Goal: Information Seeking & Learning: Find specific fact

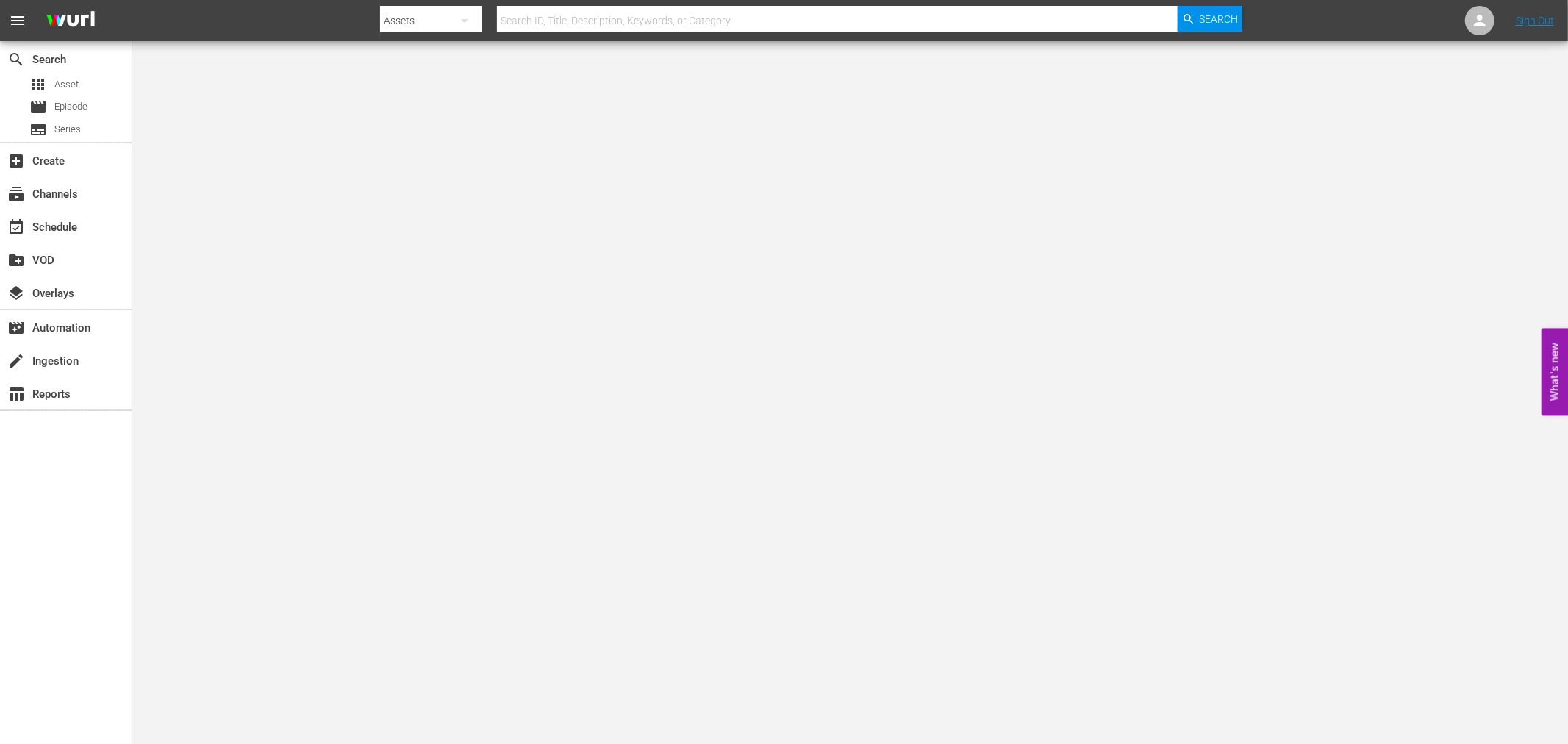
click at [757, 12] on input "text" at bounding box center [837, 21] width 681 height 36
type input "s"
type input "angel and the bad"
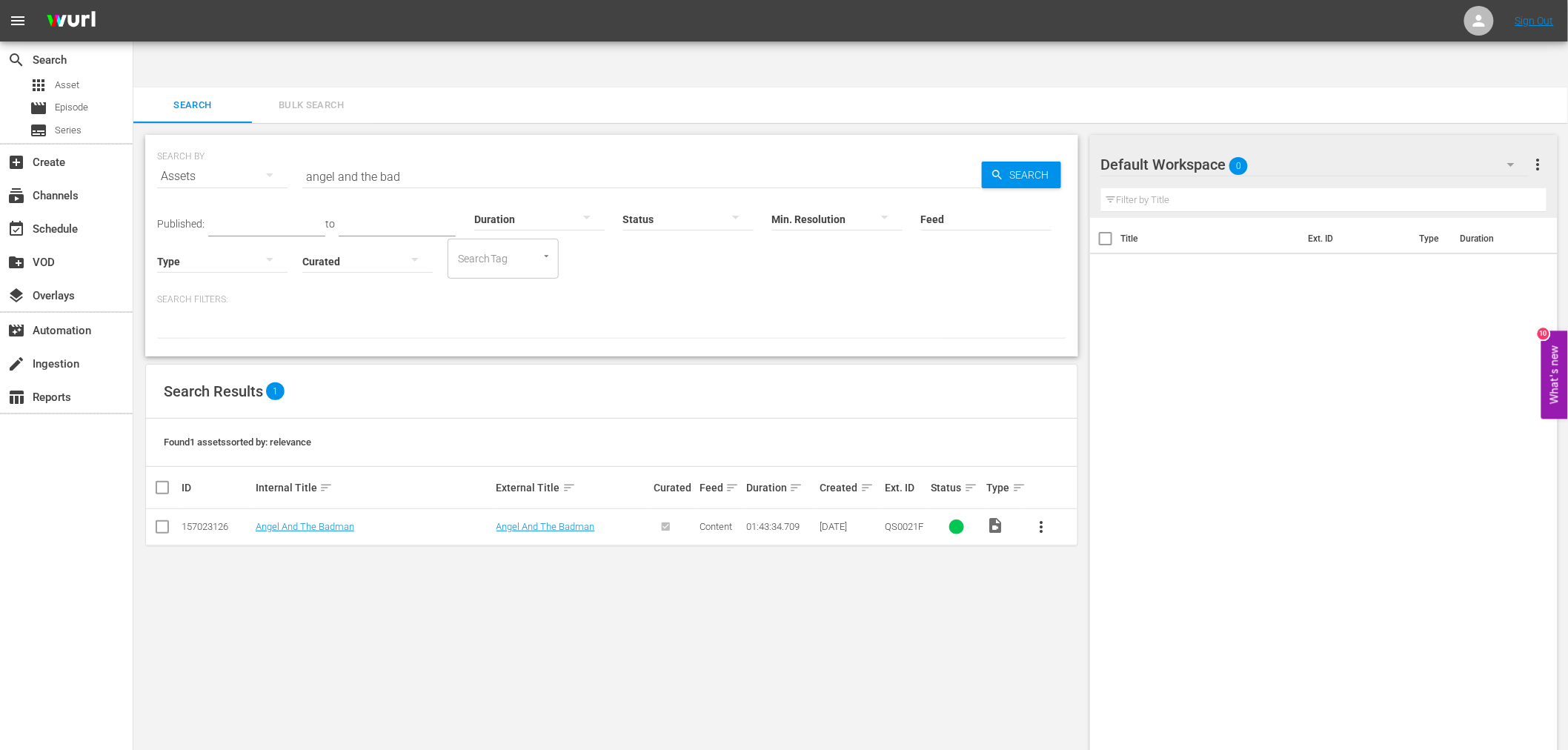
click at [74, 598] on div "search Search apps Asset movie Episode subtitles Series add_box Create subscrip…" at bounding box center [66, 416] width 134 height 750
drag, startPoint x: 459, startPoint y: 121, endPoint x: 250, endPoint y: 117, distance: 209.0
click at [250, 141] on div "SEARCH BY Search By Assets Search ID, Title, Description, Keywords, or Category…" at bounding box center [611, 167] width 909 height 53
type input "gambler v"
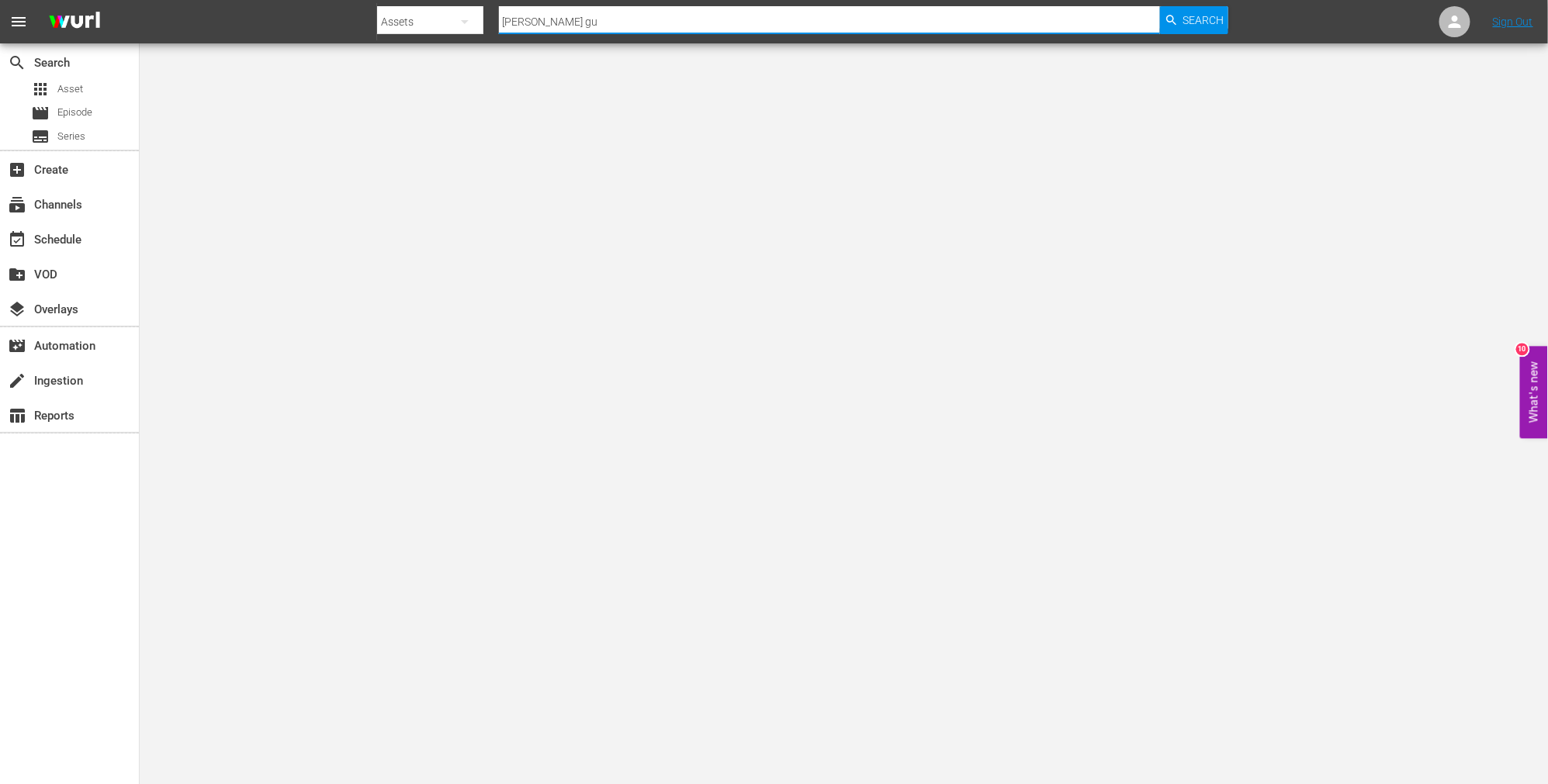
type input "[PERSON_NAME] gun"
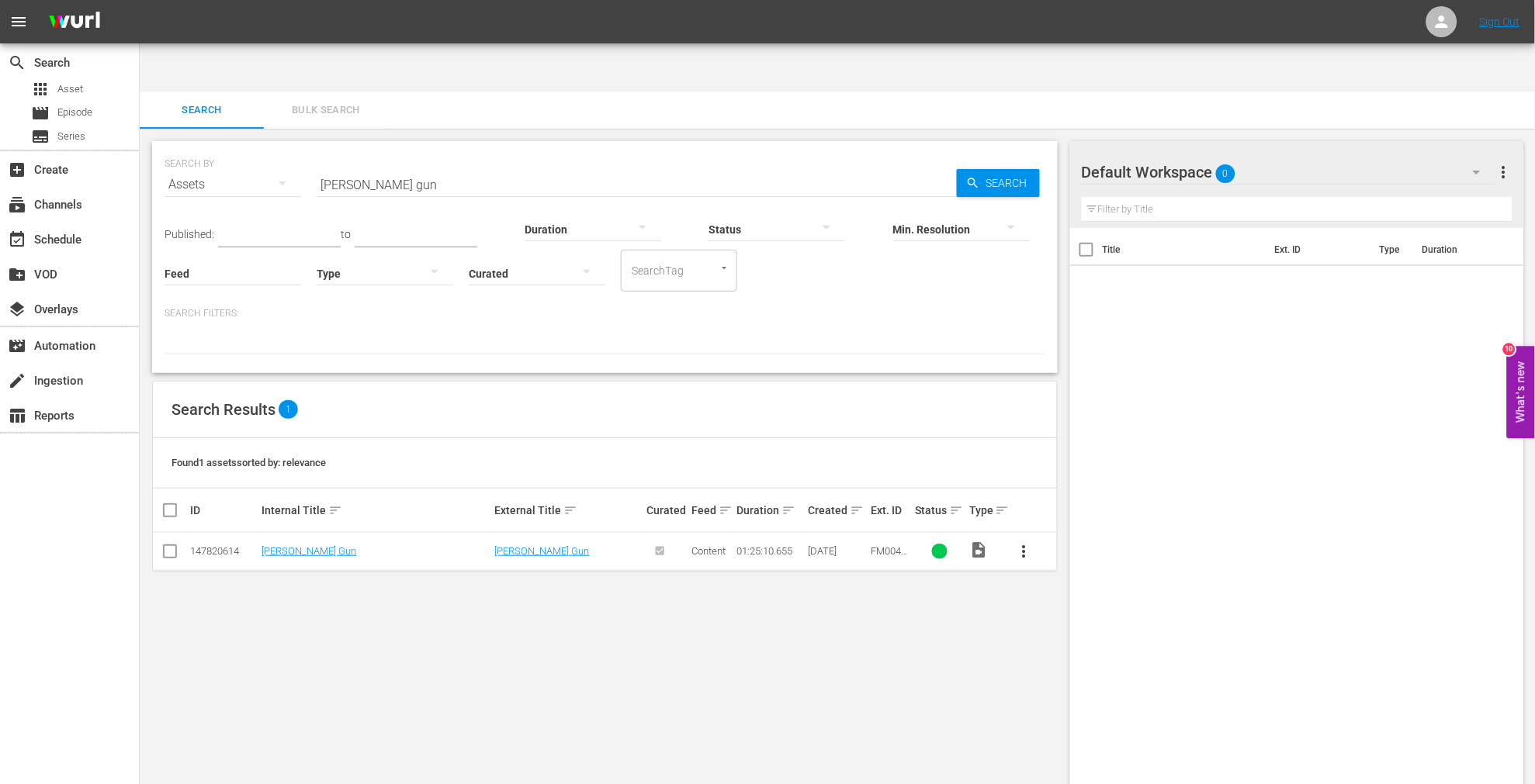
click at [868, 684] on div "SEARCH BY Search By Assets Search ID, Title, Description, Keywords, or Category…" at bounding box center [605, 481] width 931 height 705
drag, startPoint x: 430, startPoint y: 137, endPoint x: 102, endPoint y: 150, distance: 328.3
click at [140, 48] on div "search Search apps Asset movie Episode subtitles Series add_box Create subscrip…" at bounding box center [837, 48] width 1395 height 0
type input "wild horses"
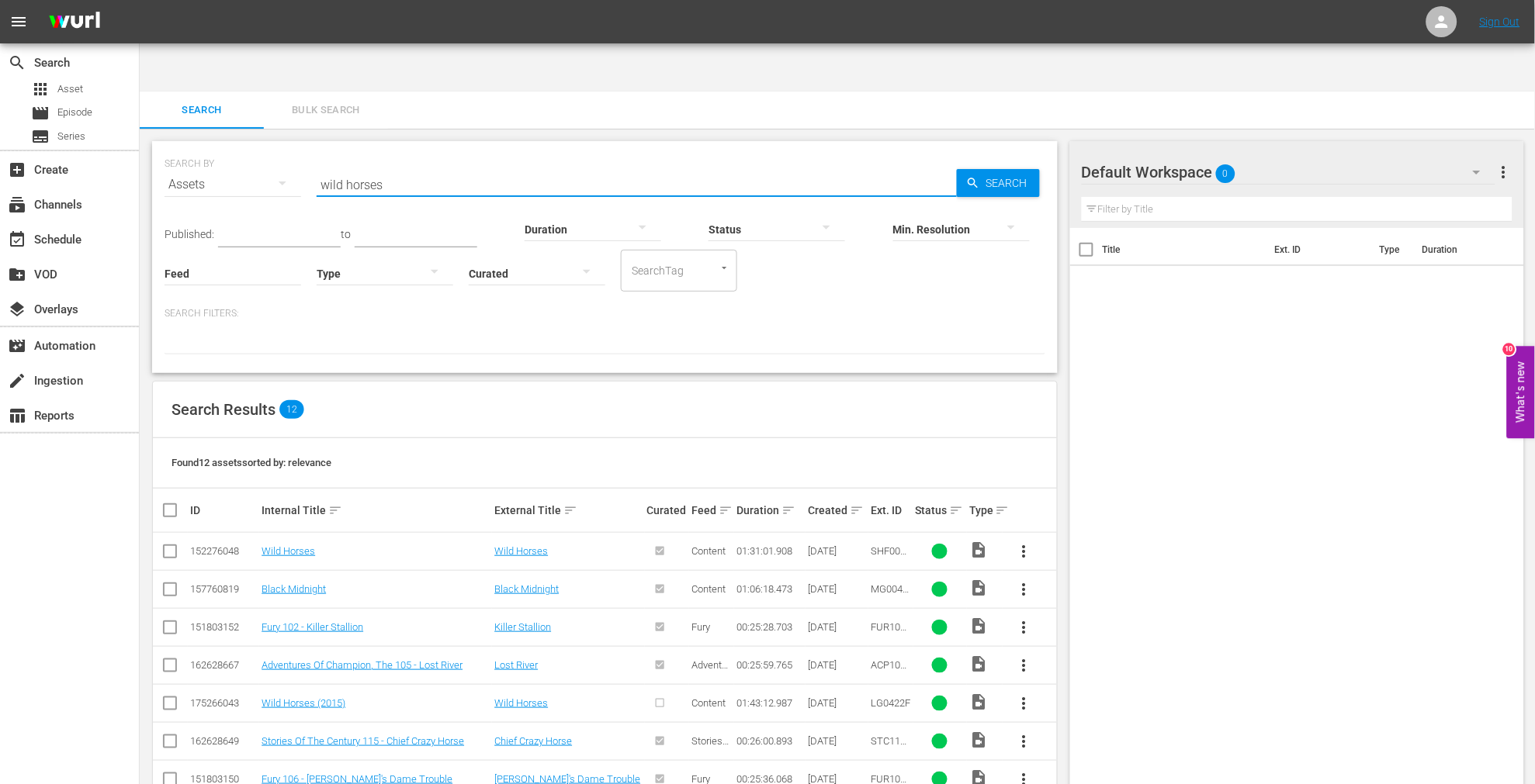
scroll to position [86, 0]
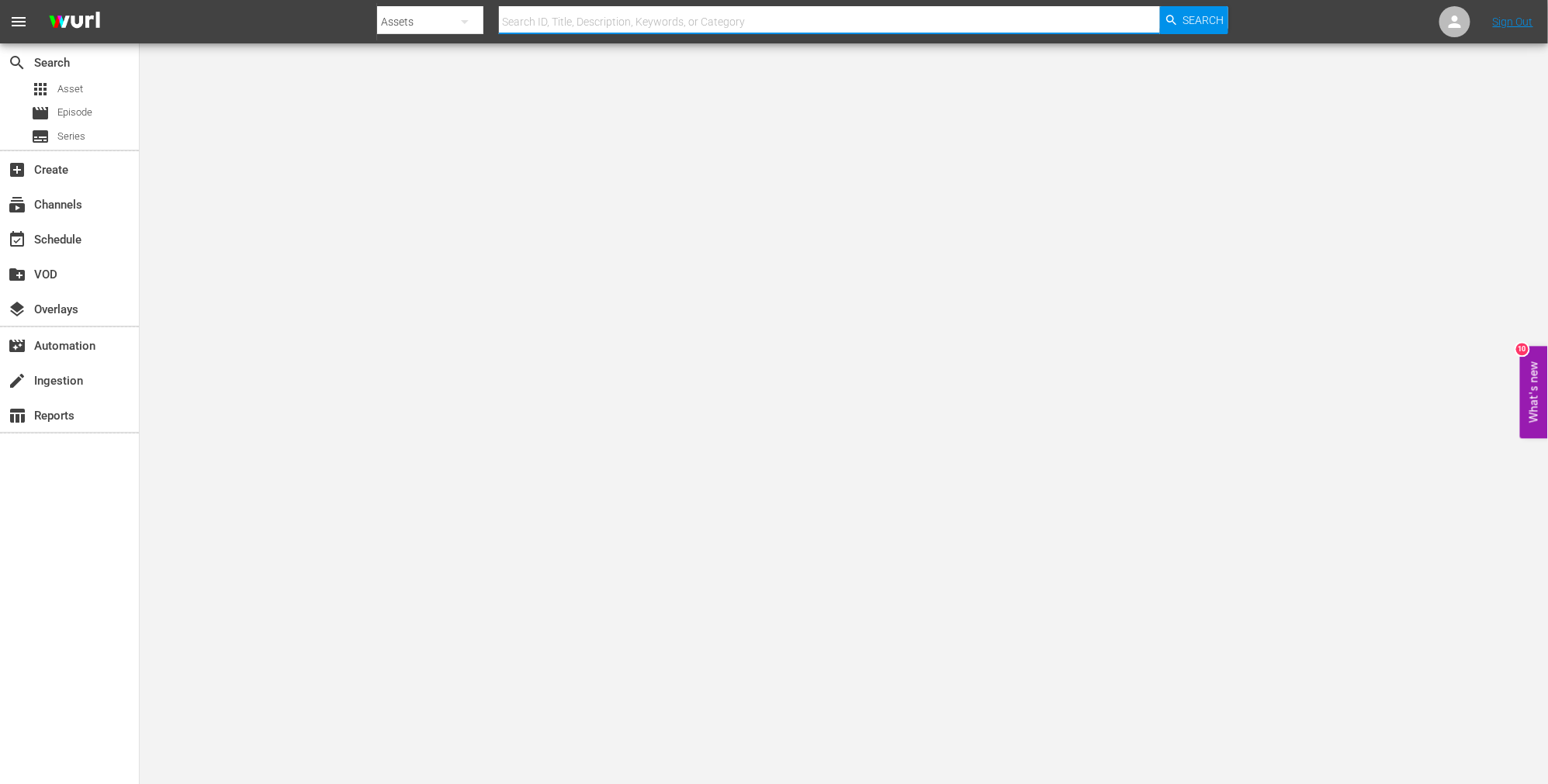
click at [630, 27] on input "text" at bounding box center [829, 22] width 662 height 38
type input "trail beyond"
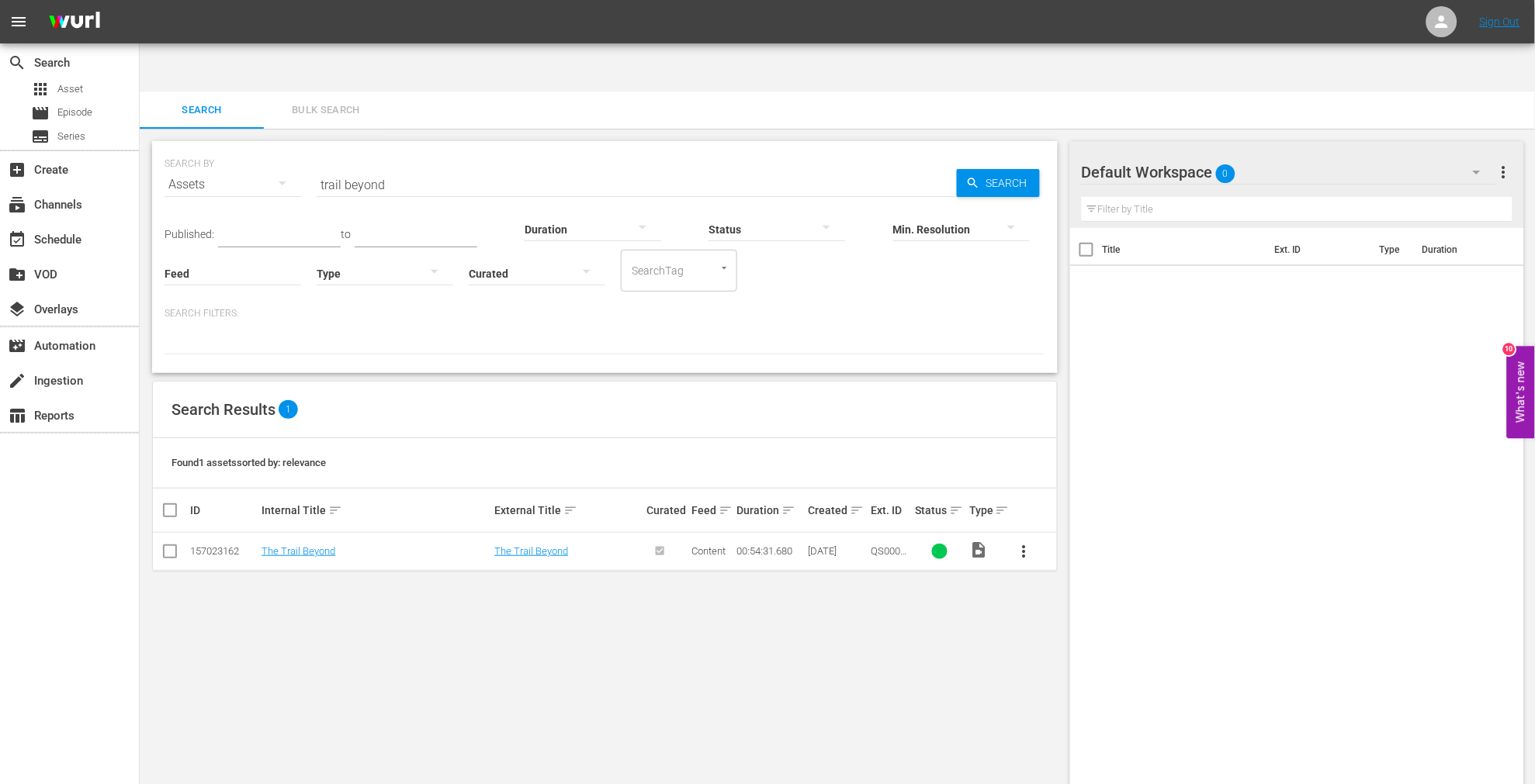
click at [567, 706] on div "SEARCH BY Search By Assets Search ID, Title, Description, Keywords, or Category…" at bounding box center [605, 481] width 931 height 705
click at [1436, 322] on div "Title Ext. ID Type Duration" at bounding box center [1297, 520] width 455 height 587
drag, startPoint x: 420, startPoint y: 123, endPoint x: 218, endPoint y: 128, distance: 202.1
click at [221, 146] on div "SEARCH BY Search By Assets Search ID, Title, Description, Keywords, or Category…" at bounding box center [604, 173] width 881 height 56
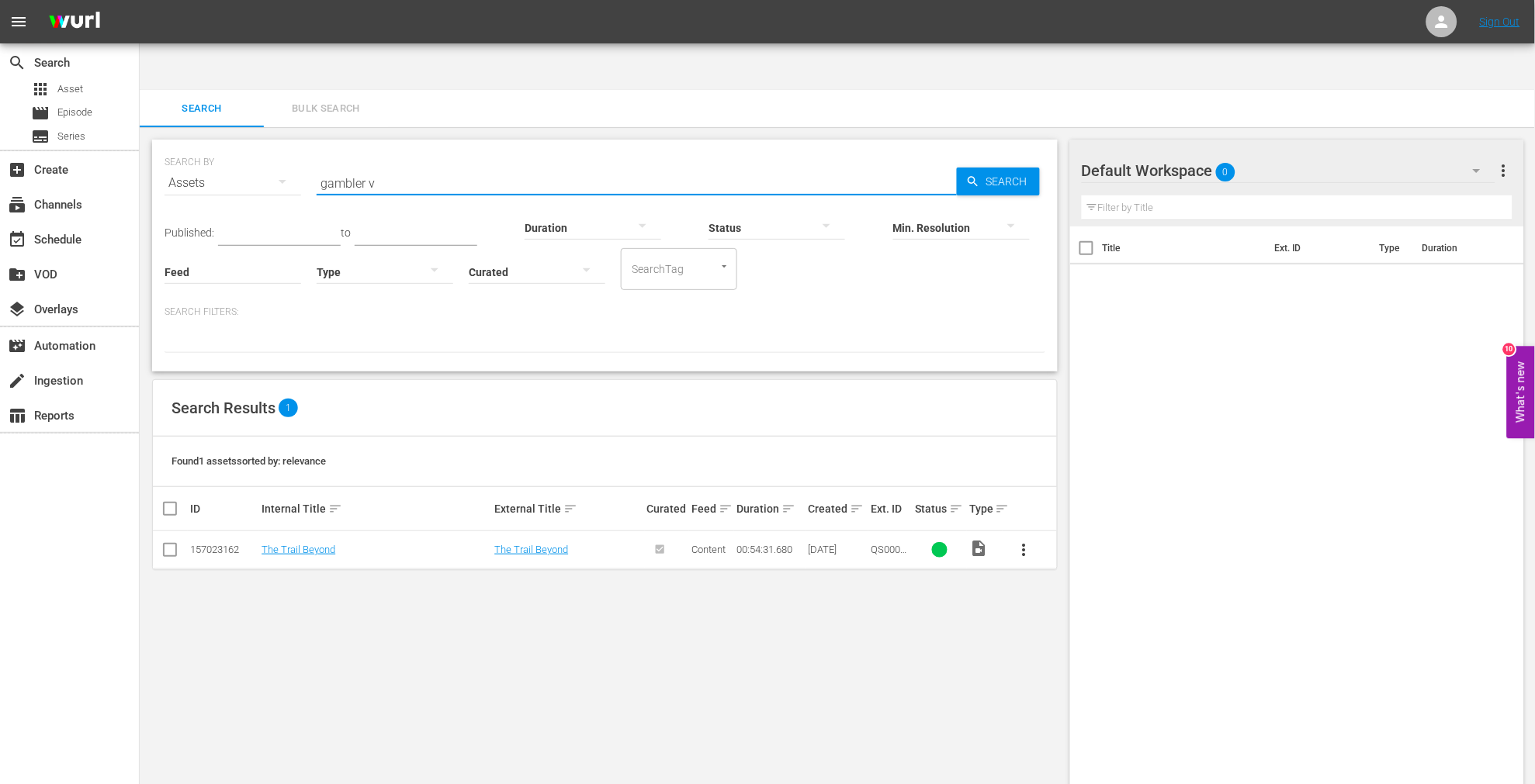
type input "gambler v"
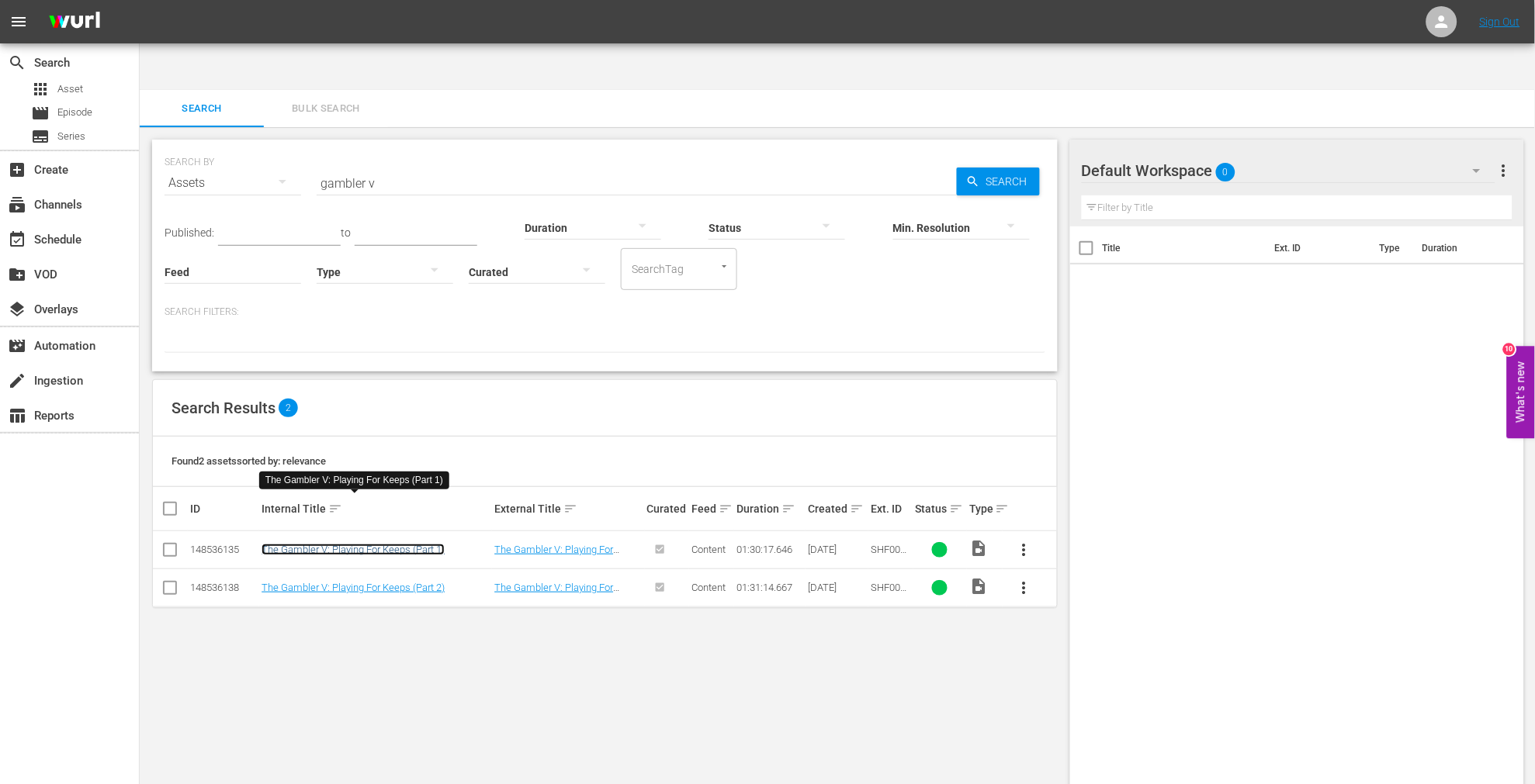
click at [334, 544] on link "The Gambler V: Playing For Keeps (Part 1)" at bounding box center [353, 549] width 183 height 11
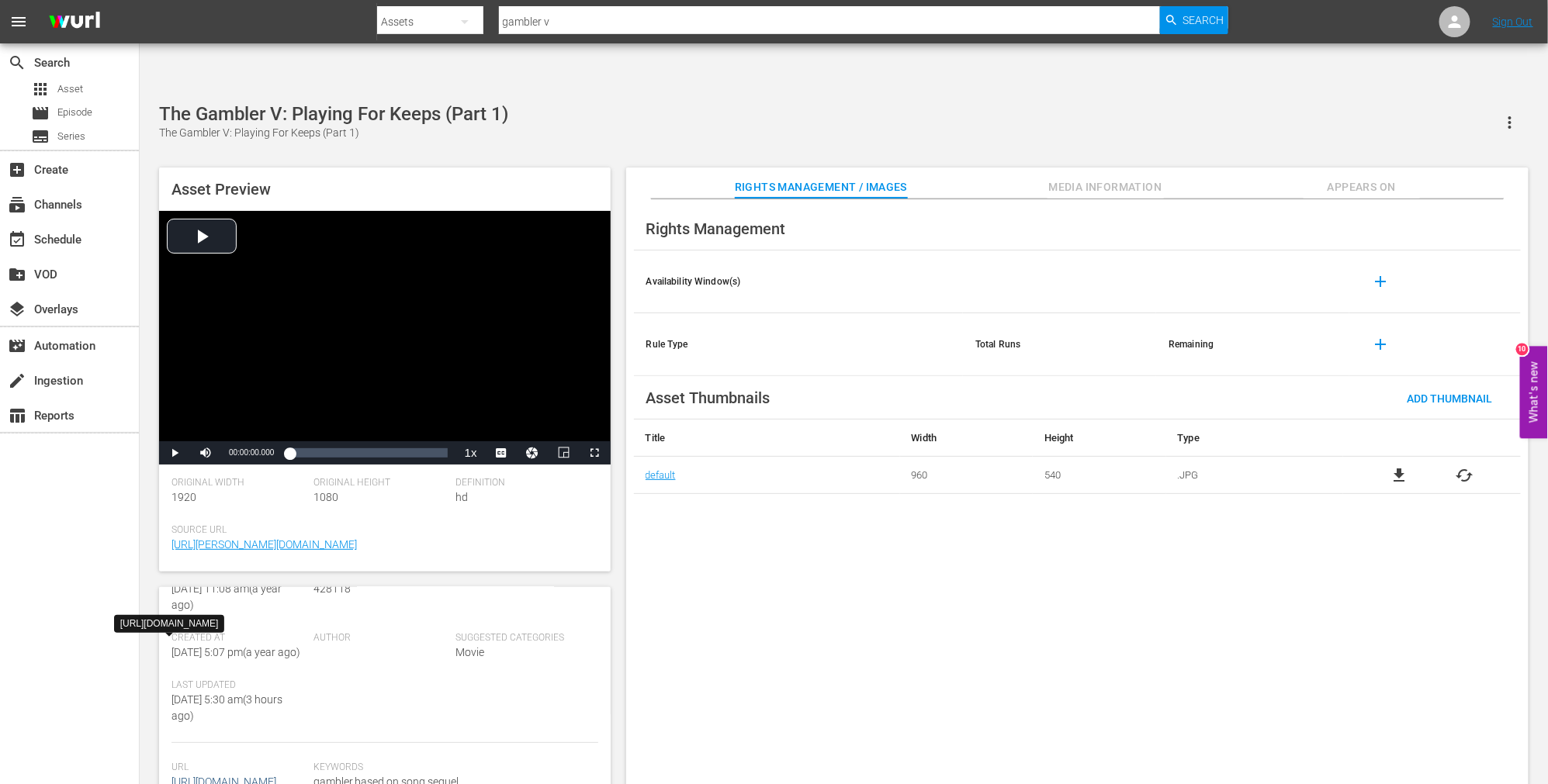
scroll to position [347, 0]
click at [778, 660] on div "Rights Management Availability Window(s) add Rule Type Total Runs Remaining add…" at bounding box center [1077, 504] width 902 height 611
click at [1105, 177] on span "Media Information" at bounding box center [1106, 187] width 116 height 20
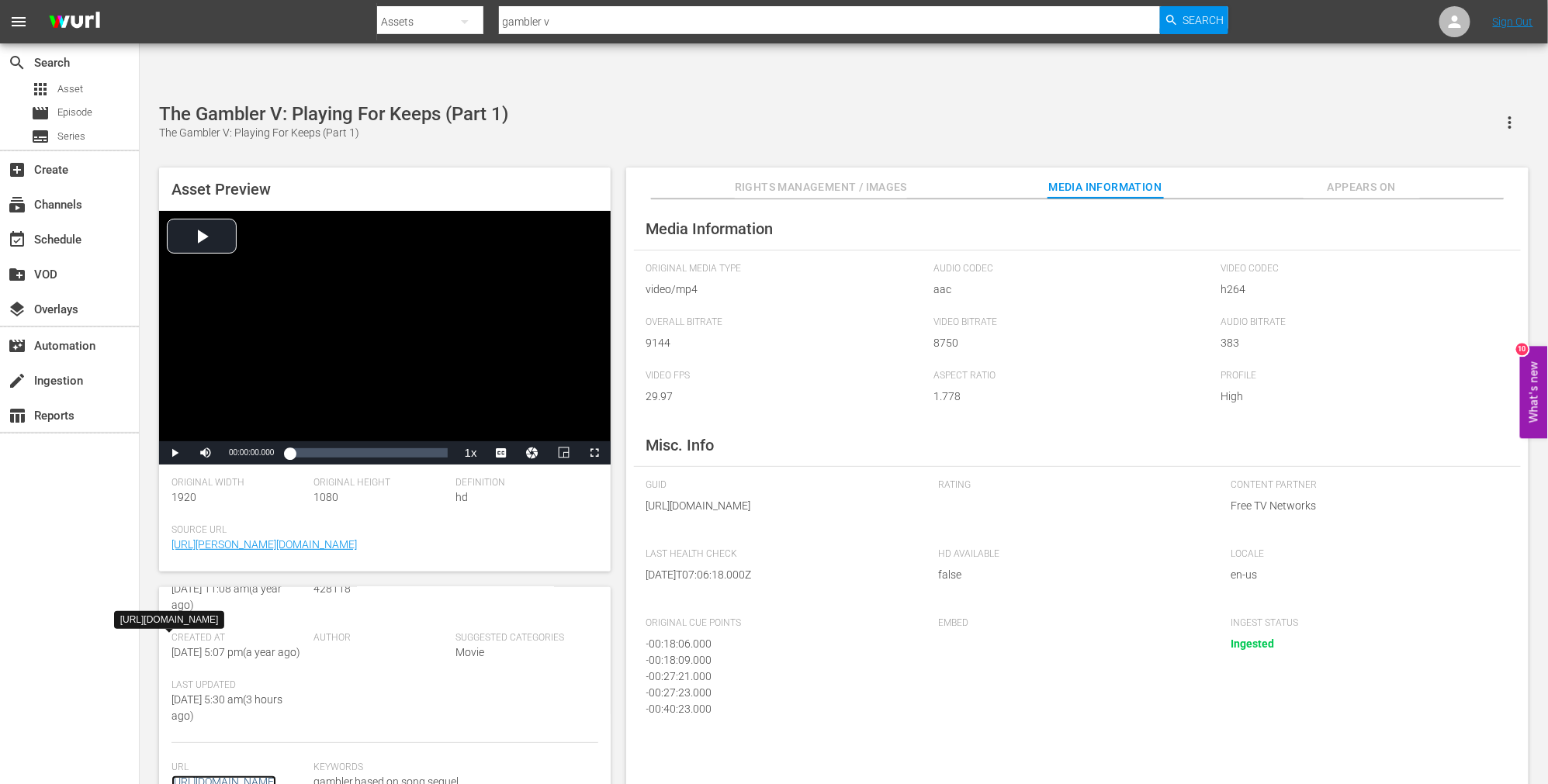
click at [227, 776] on link "https://content-partner-mrss-feeds.s3.amazonaws.com/free_tv_networks/TheGambler…" at bounding box center [224, 782] width 105 height 12
click at [1366, 177] on span "Appears On" at bounding box center [1362, 187] width 116 height 20
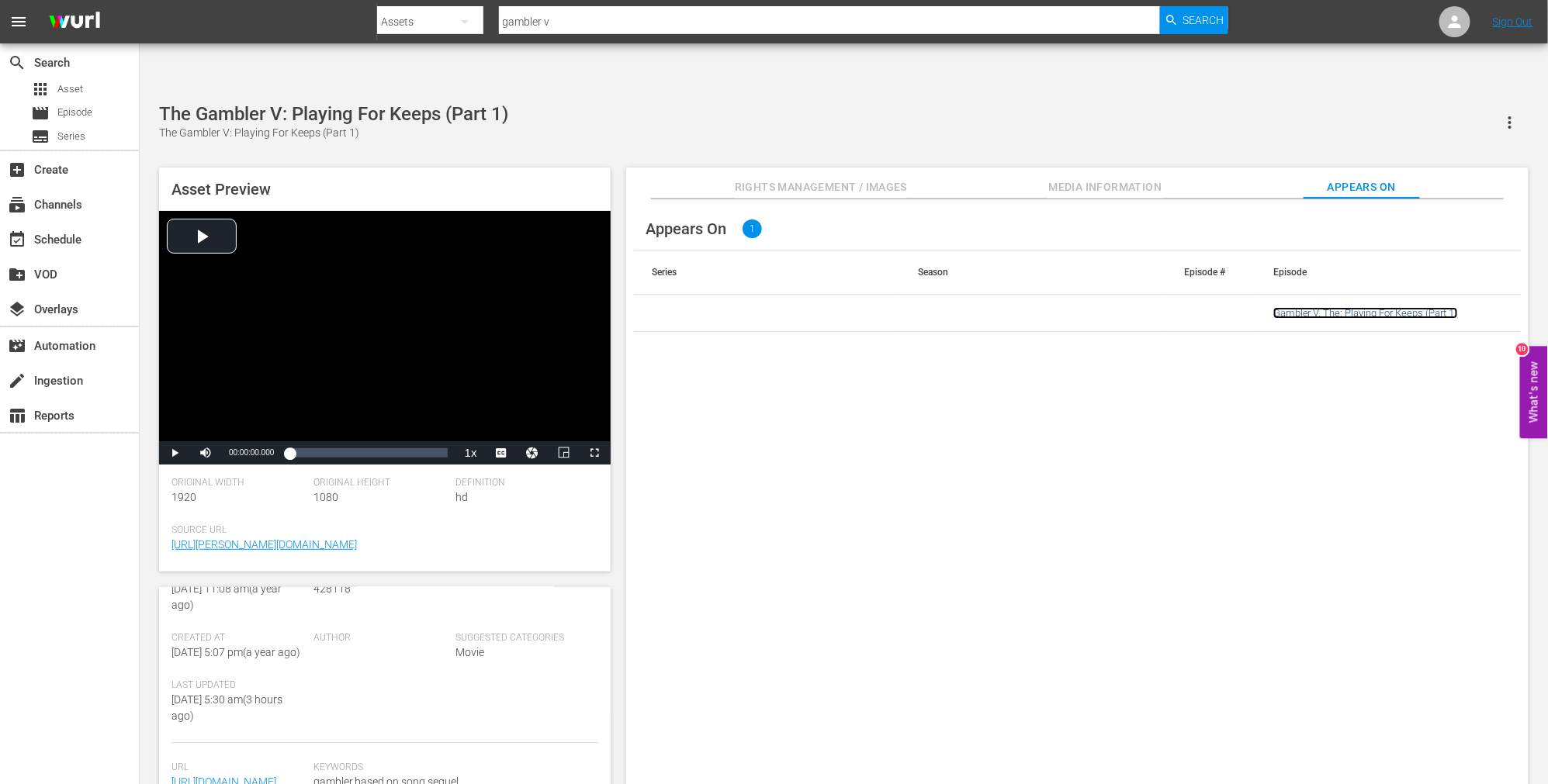
click at [1338, 307] on link "Gambler V, The: Playing For Keeps (Part 1)" at bounding box center [1366, 313] width 185 height 11
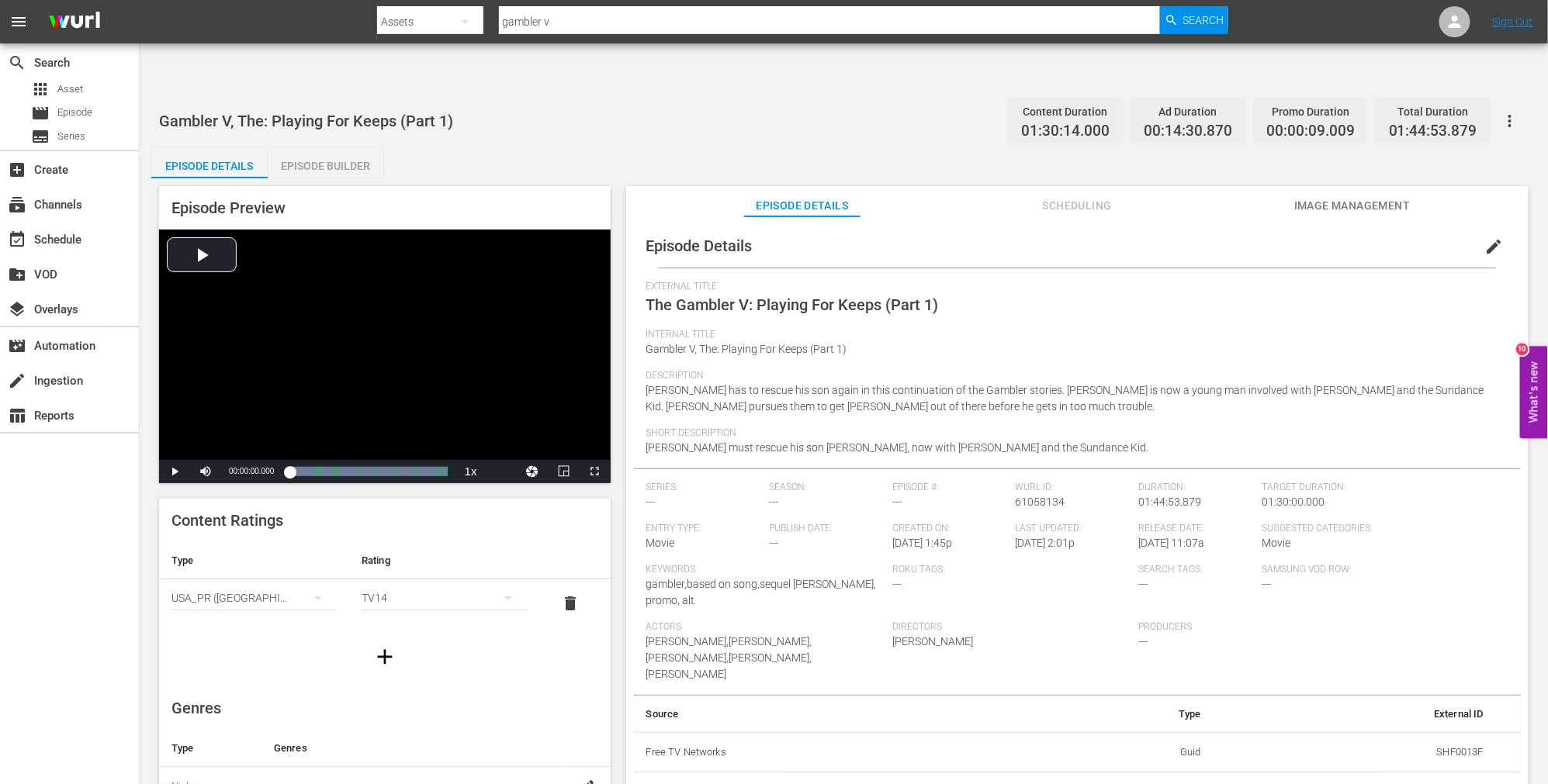
click at [1055, 196] on span "Scheduling" at bounding box center [1077, 206] width 116 height 20
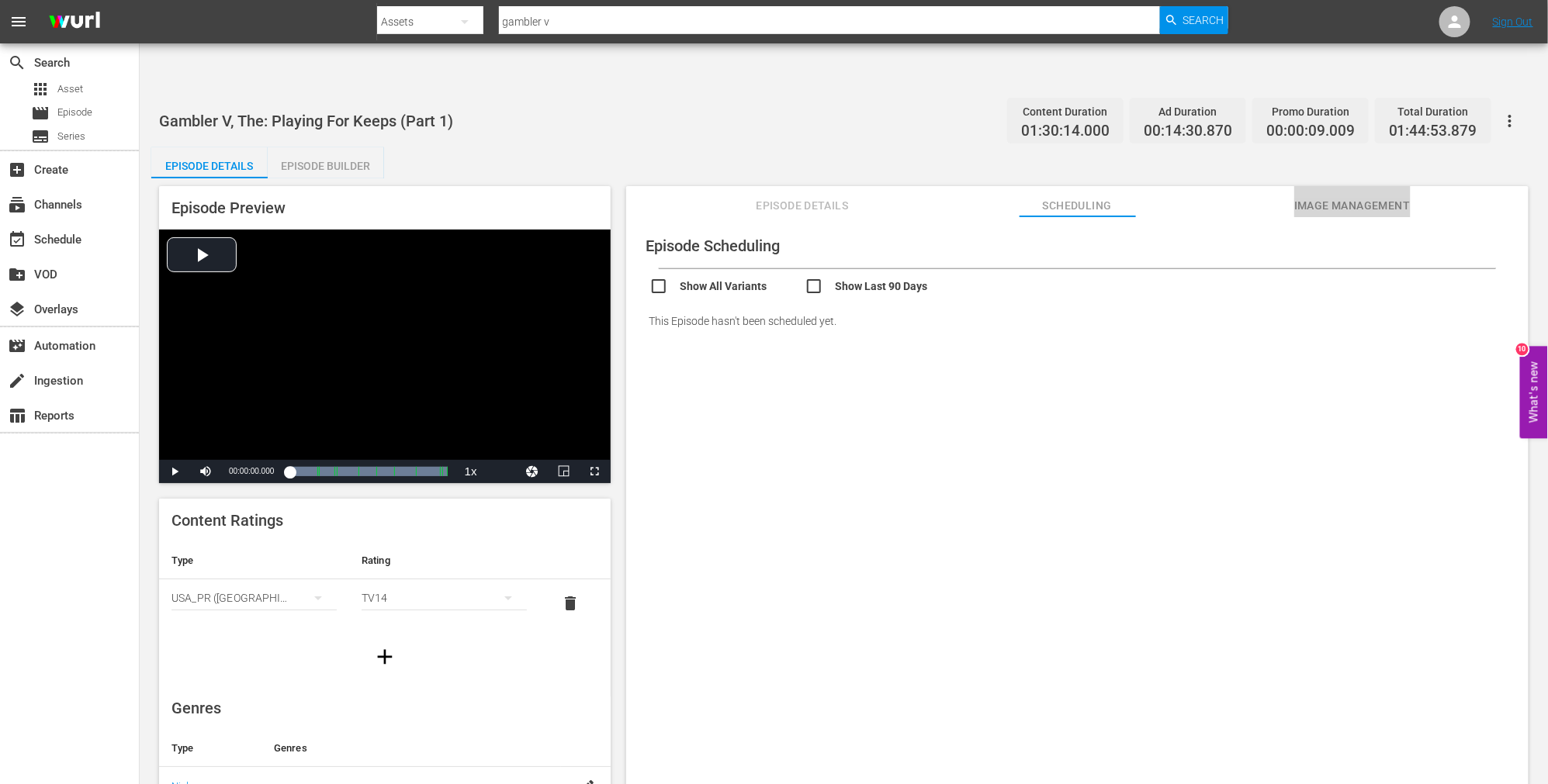
click at [1323, 196] on span "Image Management" at bounding box center [1353, 206] width 116 height 20
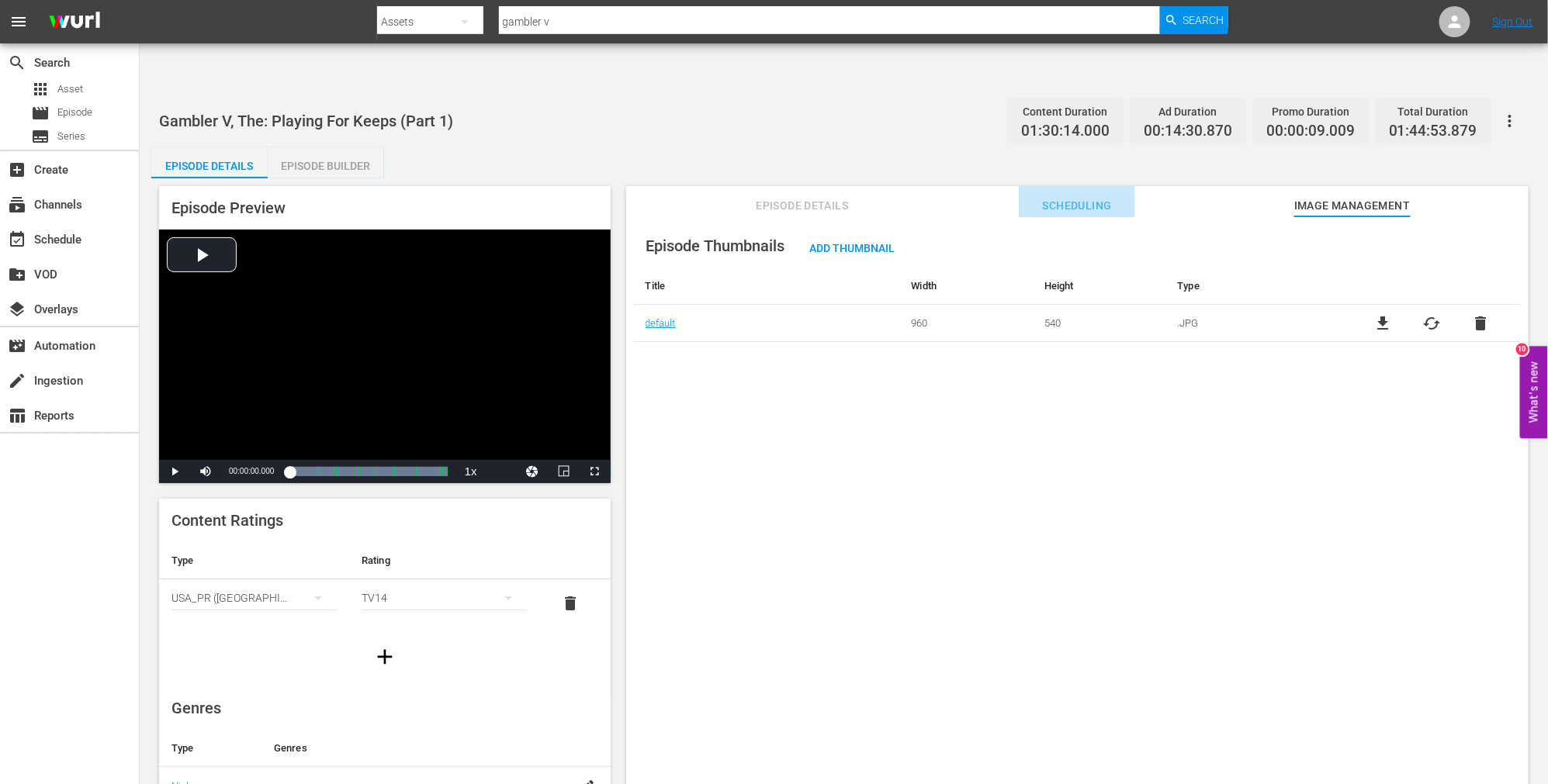
click at [1068, 196] on span "Scheduling" at bounding box center [1077, 206] width 116 height 20
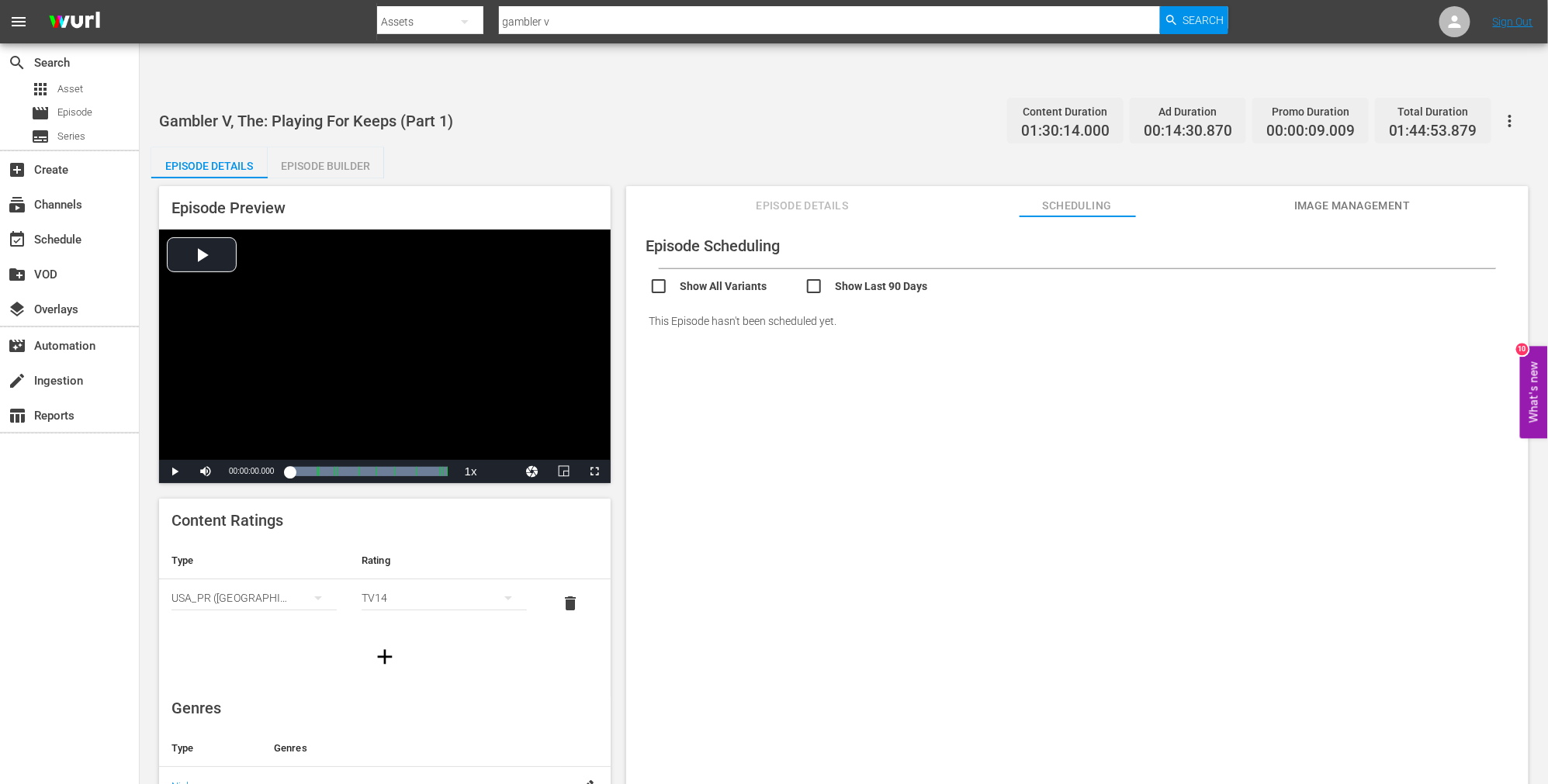
click at [650, 277] on input "checkbox" at bounding box center [727, 289] width 155 height 23
checkbox input "true"
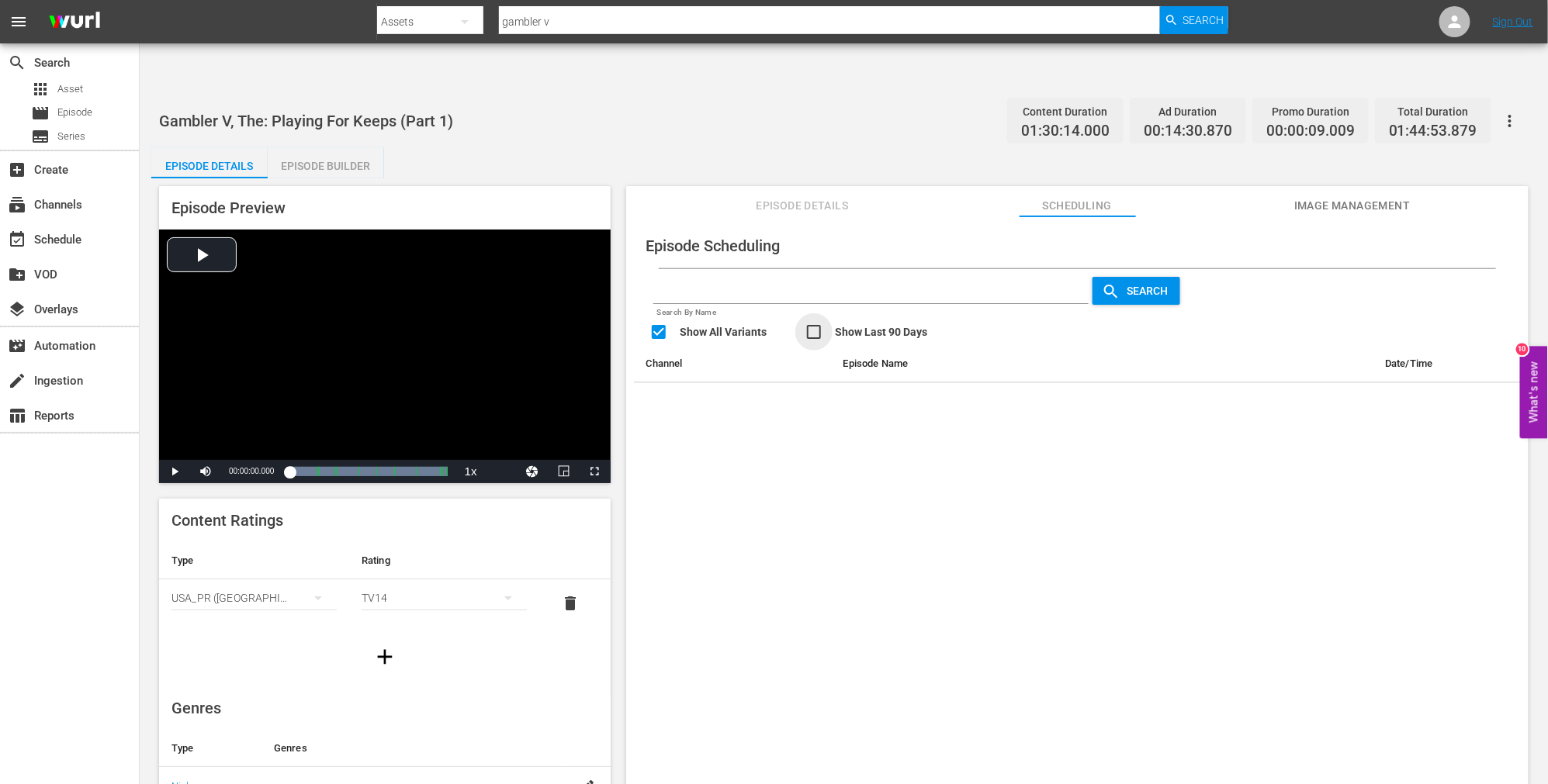
click at [807, 323] on input "checkbox" at bounding box center [882, 334] width 155 height 23
checkbox input "true"
click at [889, 396] on link "Gambler V, The: Playing For Keeps (Part 1) (Transient)" at bounding box center [944, 401] width 241 height 11
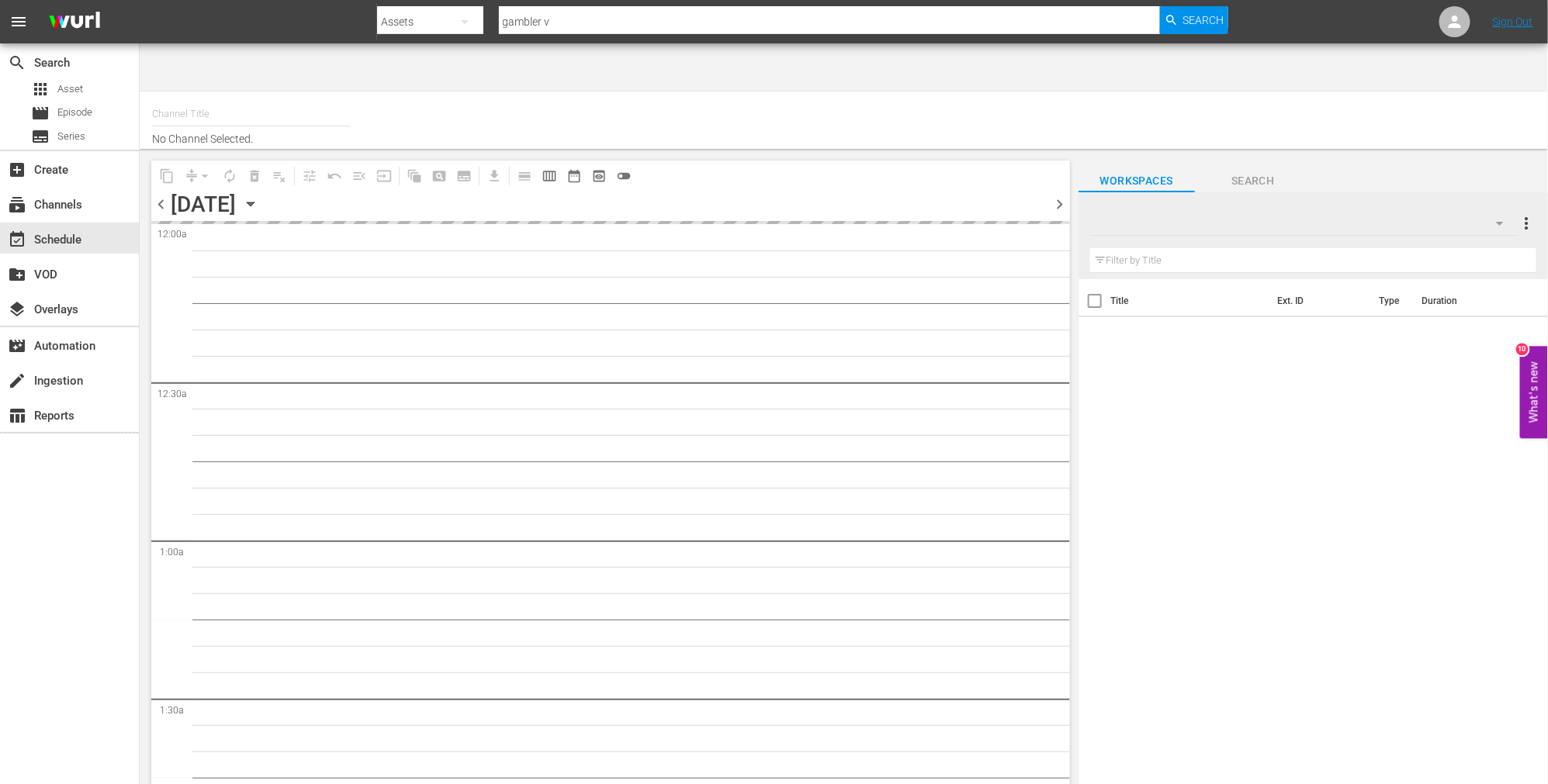
type input "Outlaw (1744)"
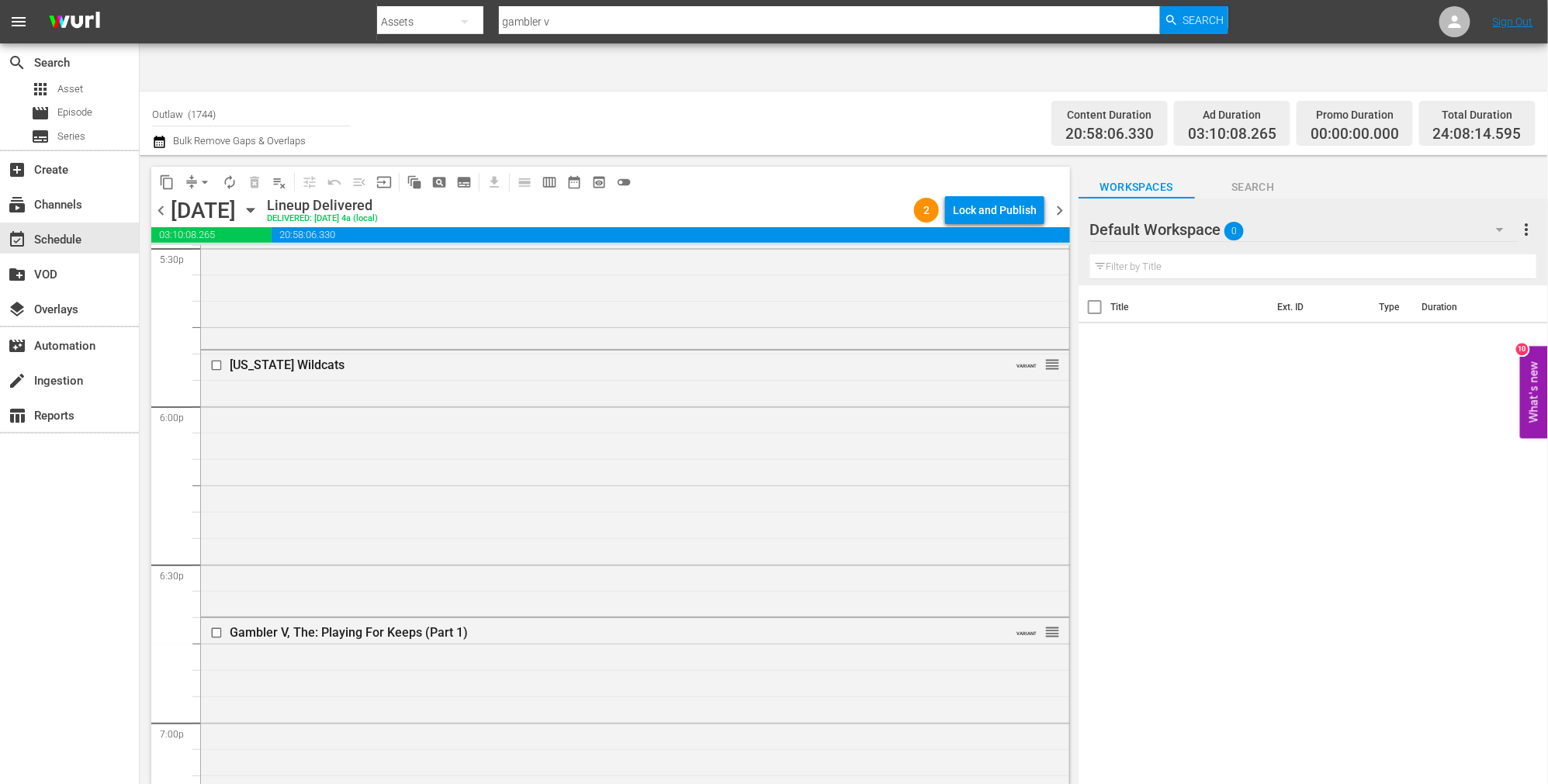
scroll to position [5602, 0]
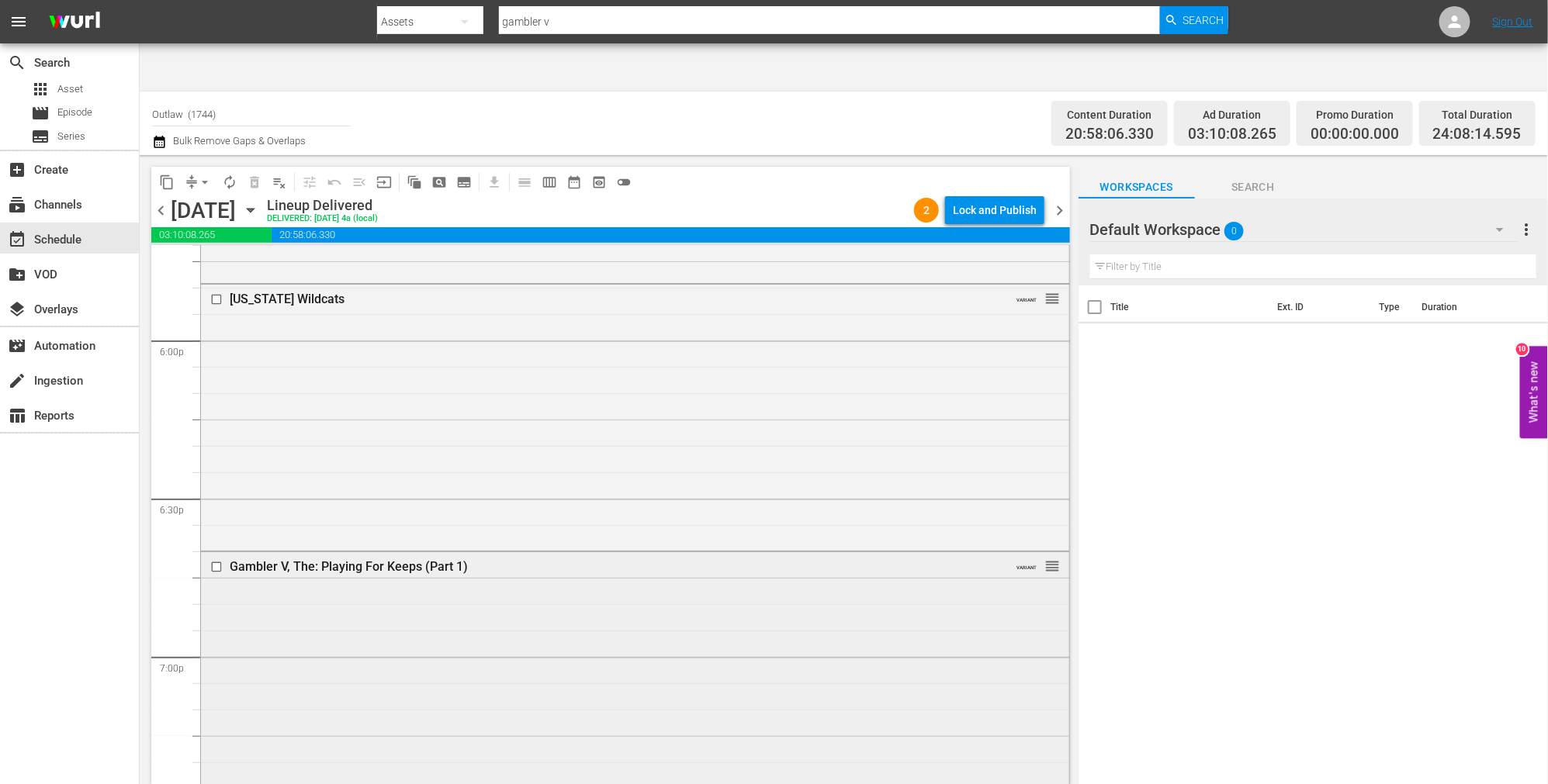
click at [437, 559] on div "Gambler V, The: Playing For Keeps (Part 1)" at bounding box center [606, 567] width 752 height 15
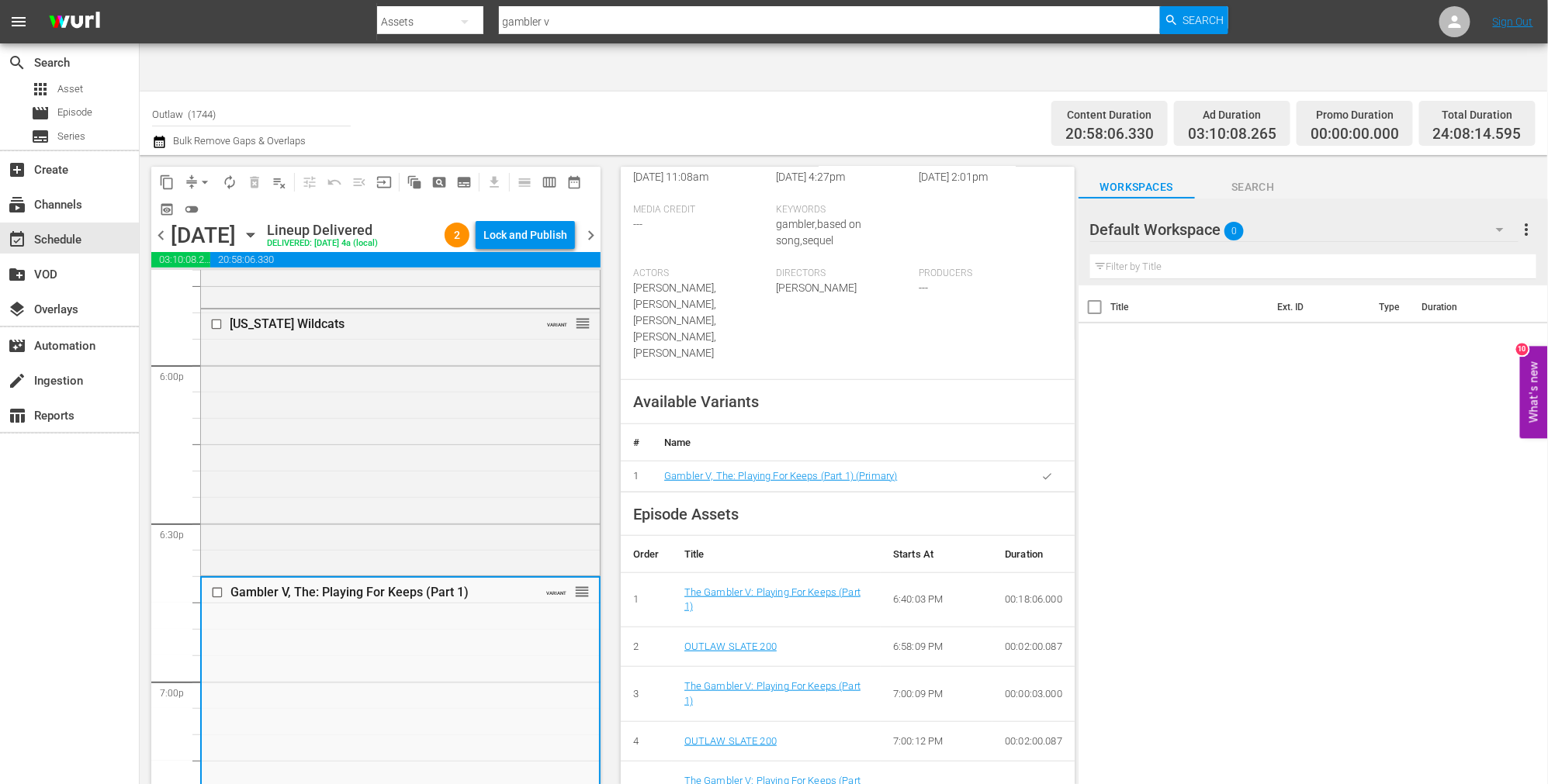
scroll to position [431, 0]
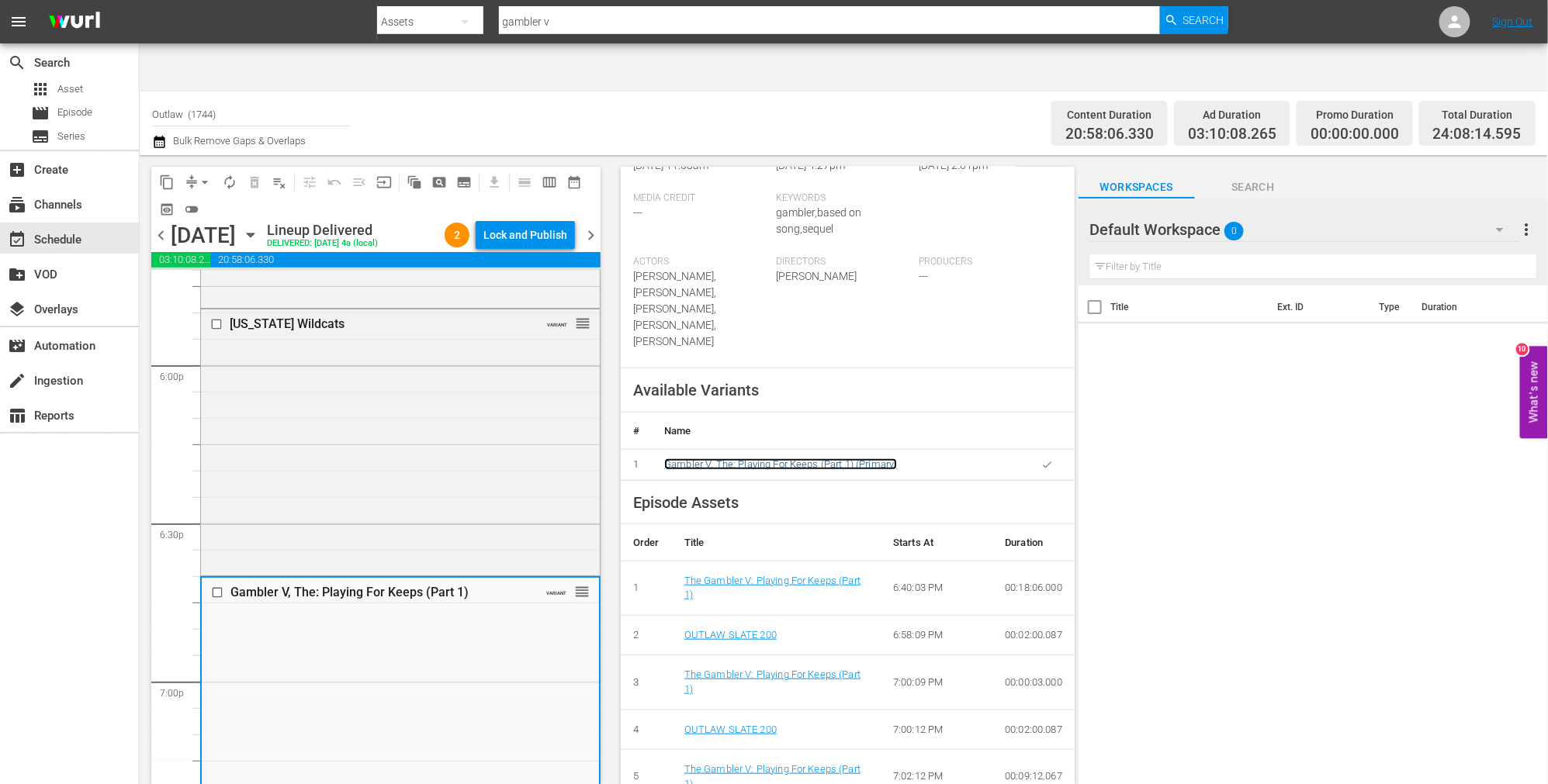
click at [815, 459] on link "Gambler V, The: Playing For Keeps (Part 1) (Primary)" at bounding box center [780, 464] width 233 height 11
